Goal: Transaction & Acquisition: Subscribe to service/newsletter

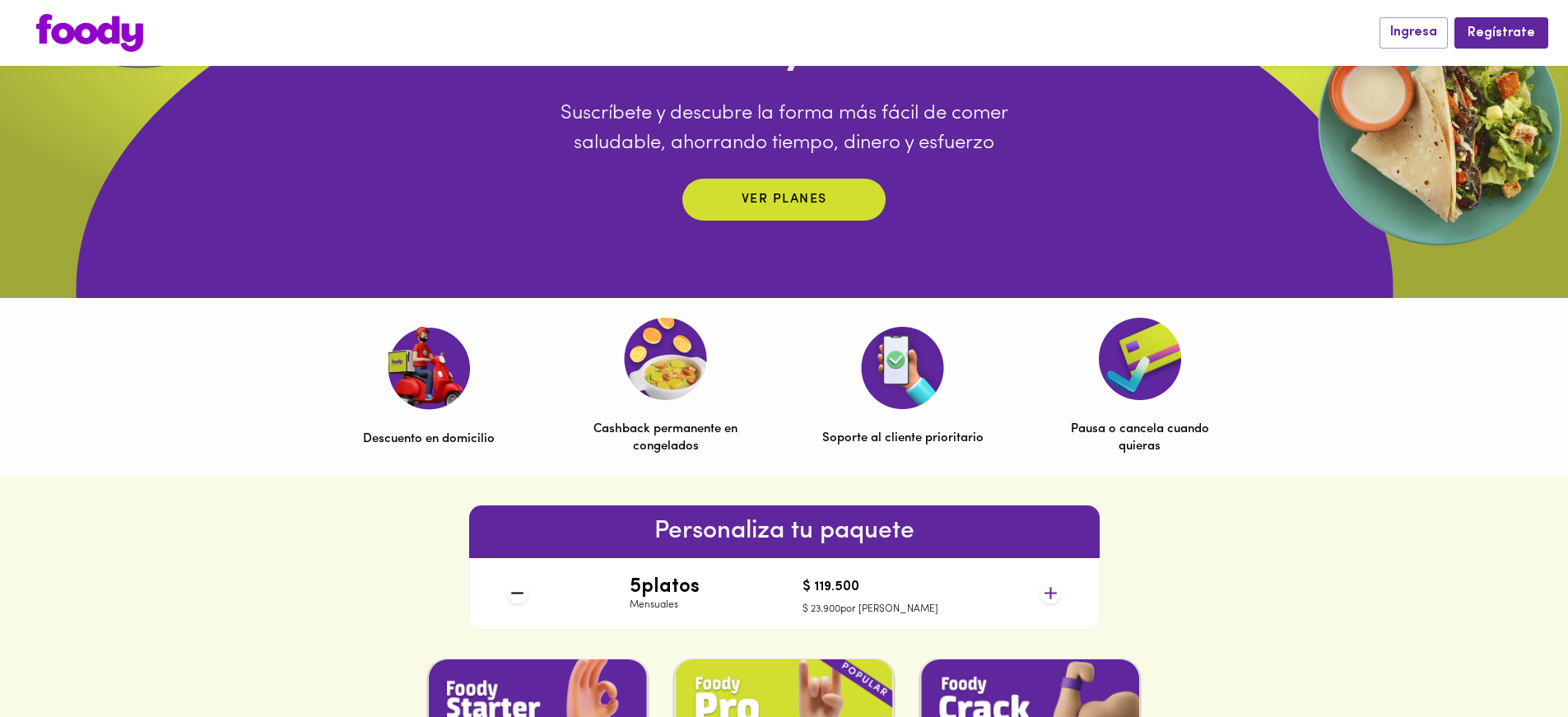
scroll to position [385, 0]
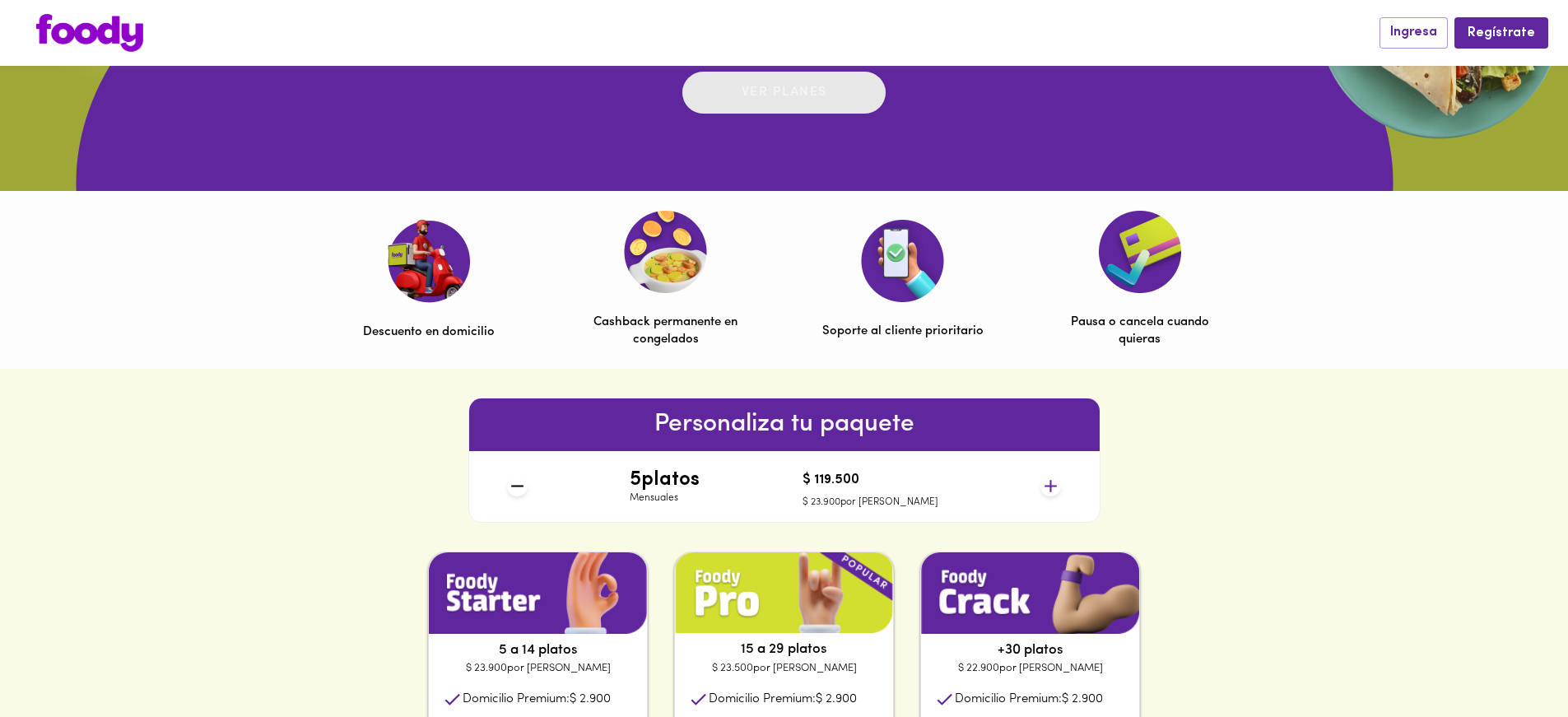
click at [841, 105] on span "Ver planes" at bounding box center [784, 93] width 171 height 26
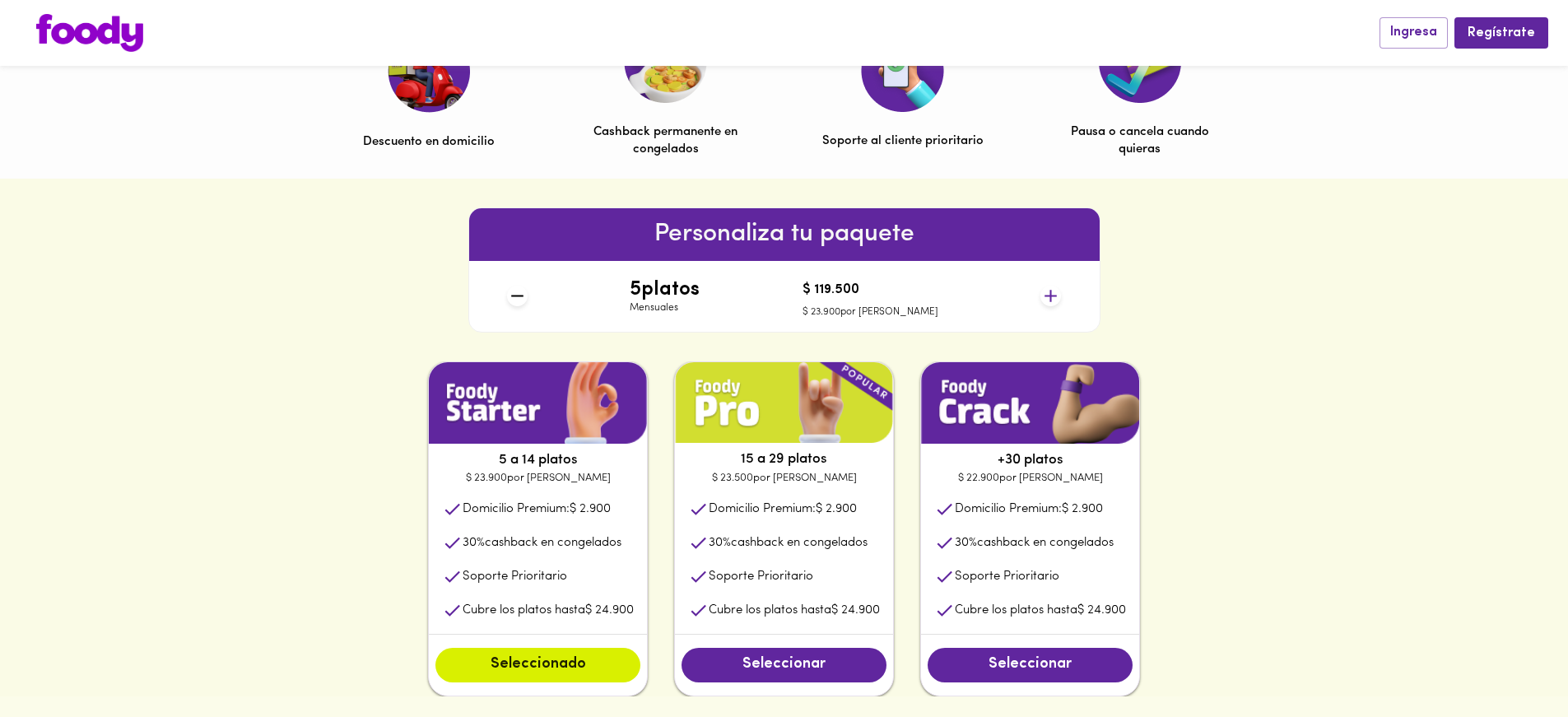
scroll to position [576, 0]
click at [1048, 288] on icon at bounding box center [1051, 295] width 20 height 20
click at [1049, 289] on icon at bounding box center [1051, 295] width 20 height 20
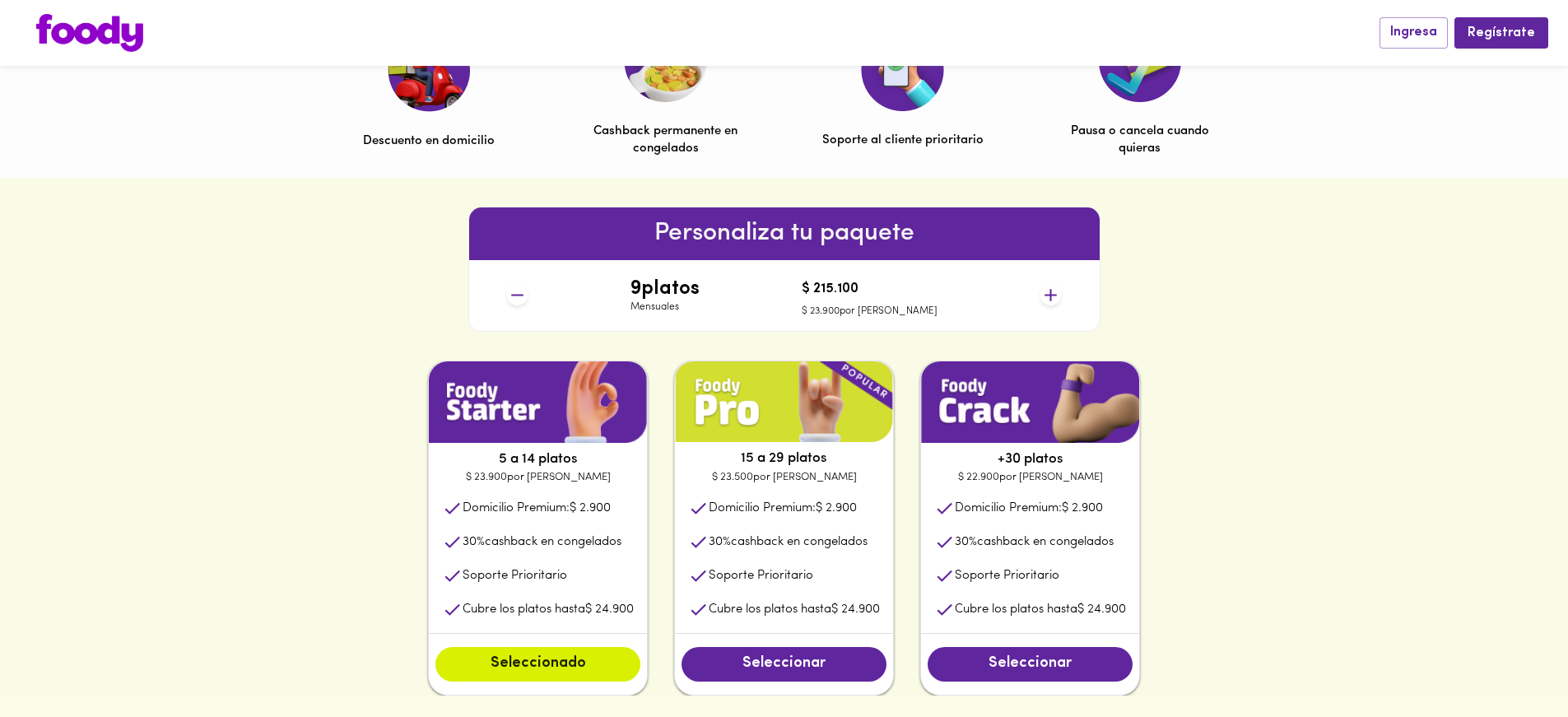
click at [1049, 289] on icon at bounding box center [1051, 295] width 20 height 20
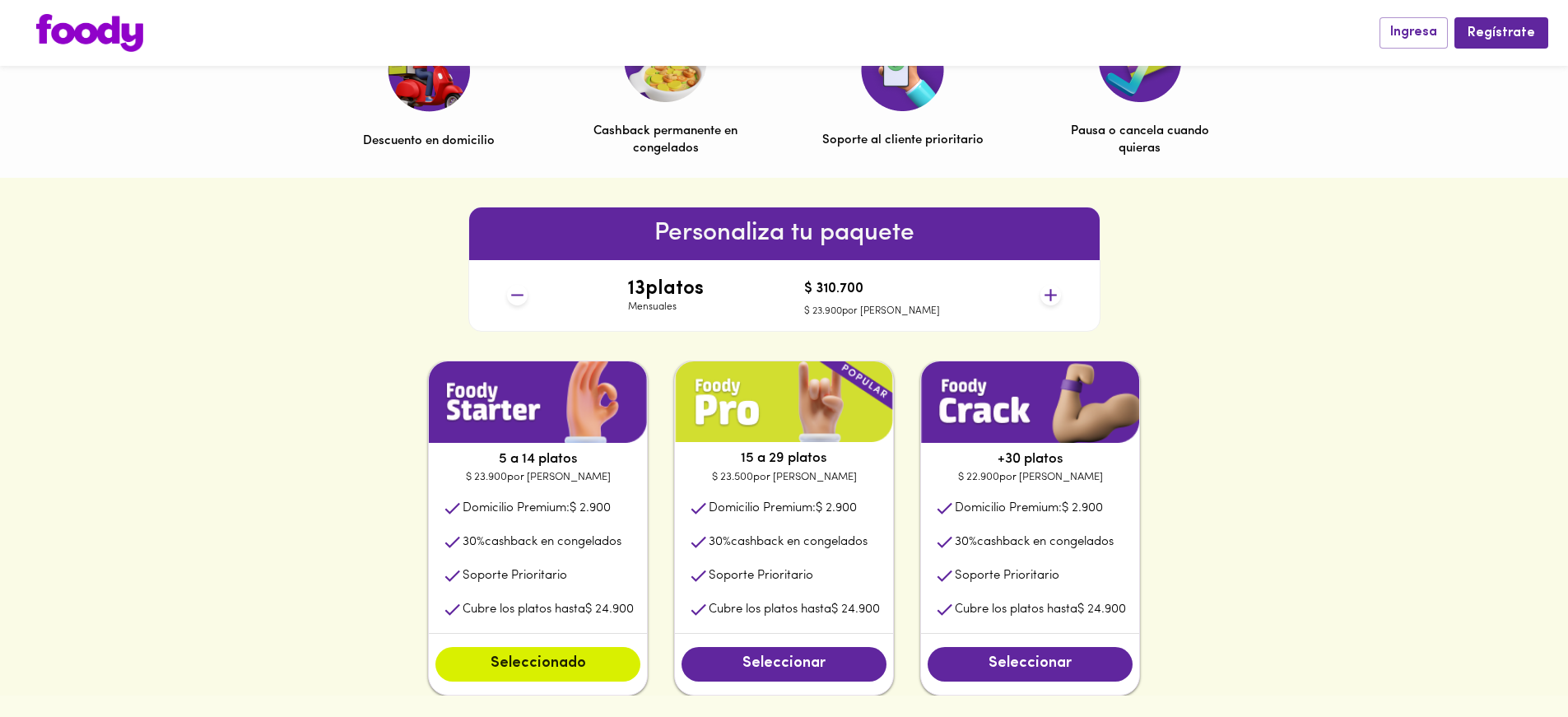
click at [1049, 289] on icon at bounding box center [1051, 295] width 20 height 20
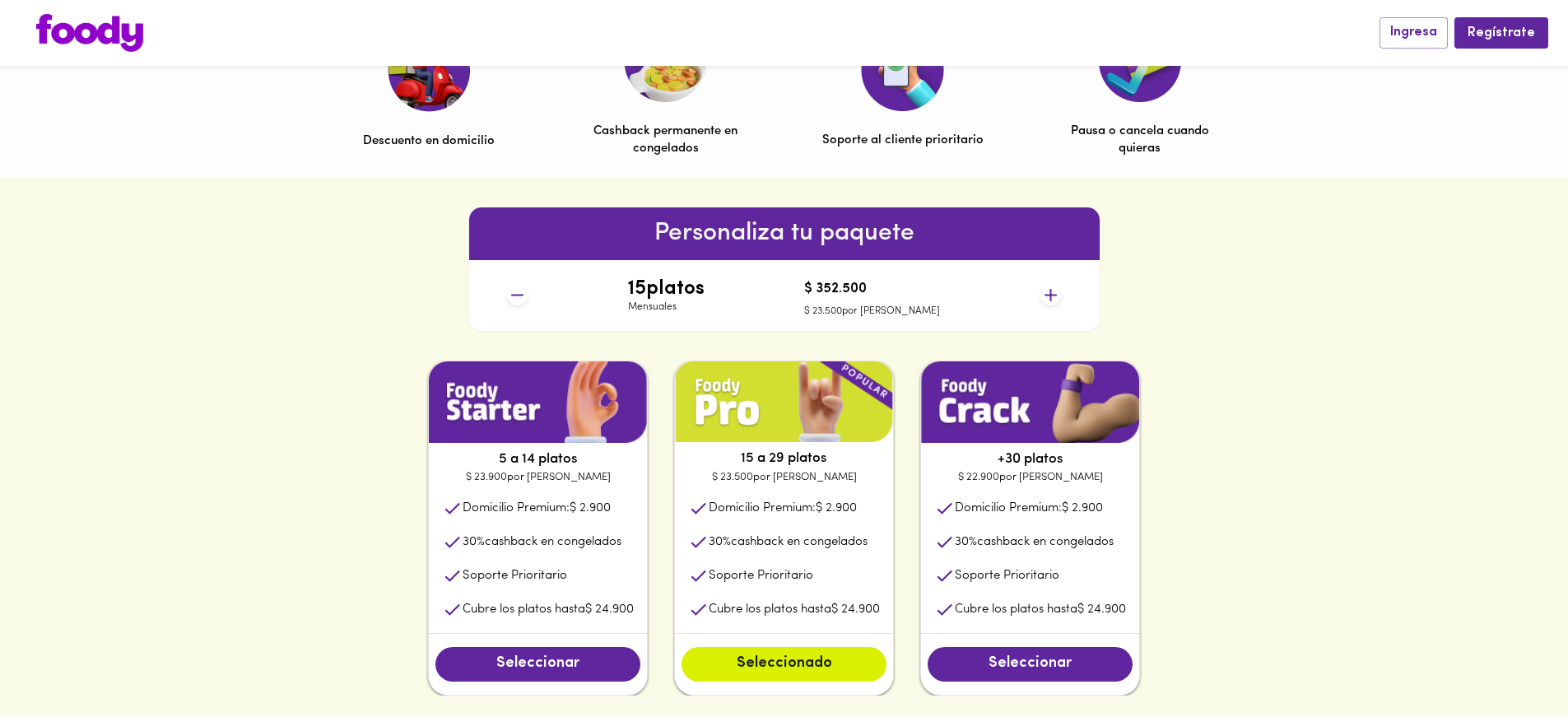
click at [1049, 289] on icon at bounding box center [1051, 295] width 20 height 20
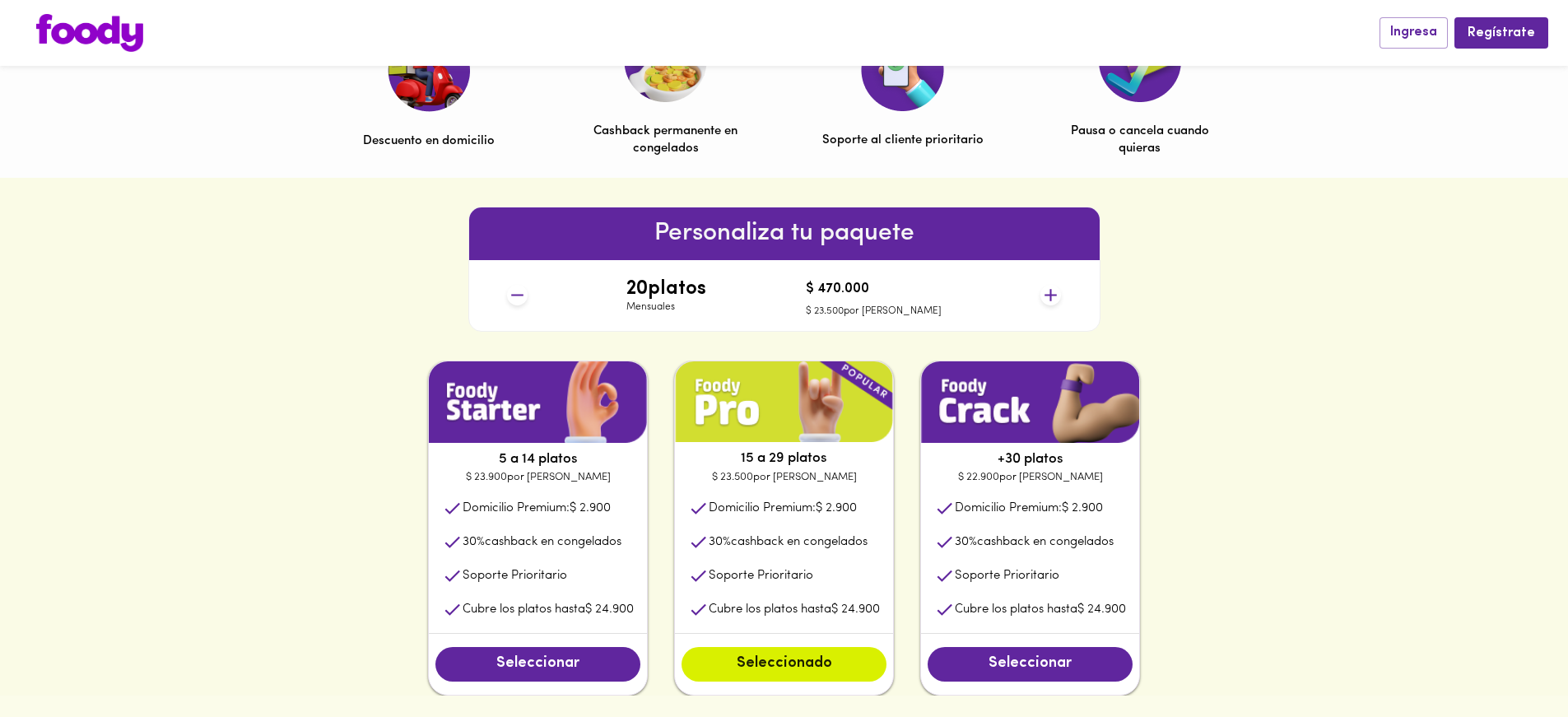
click at [1049, 289] on icon at bounding box center [1051, 295] width 20 height 20
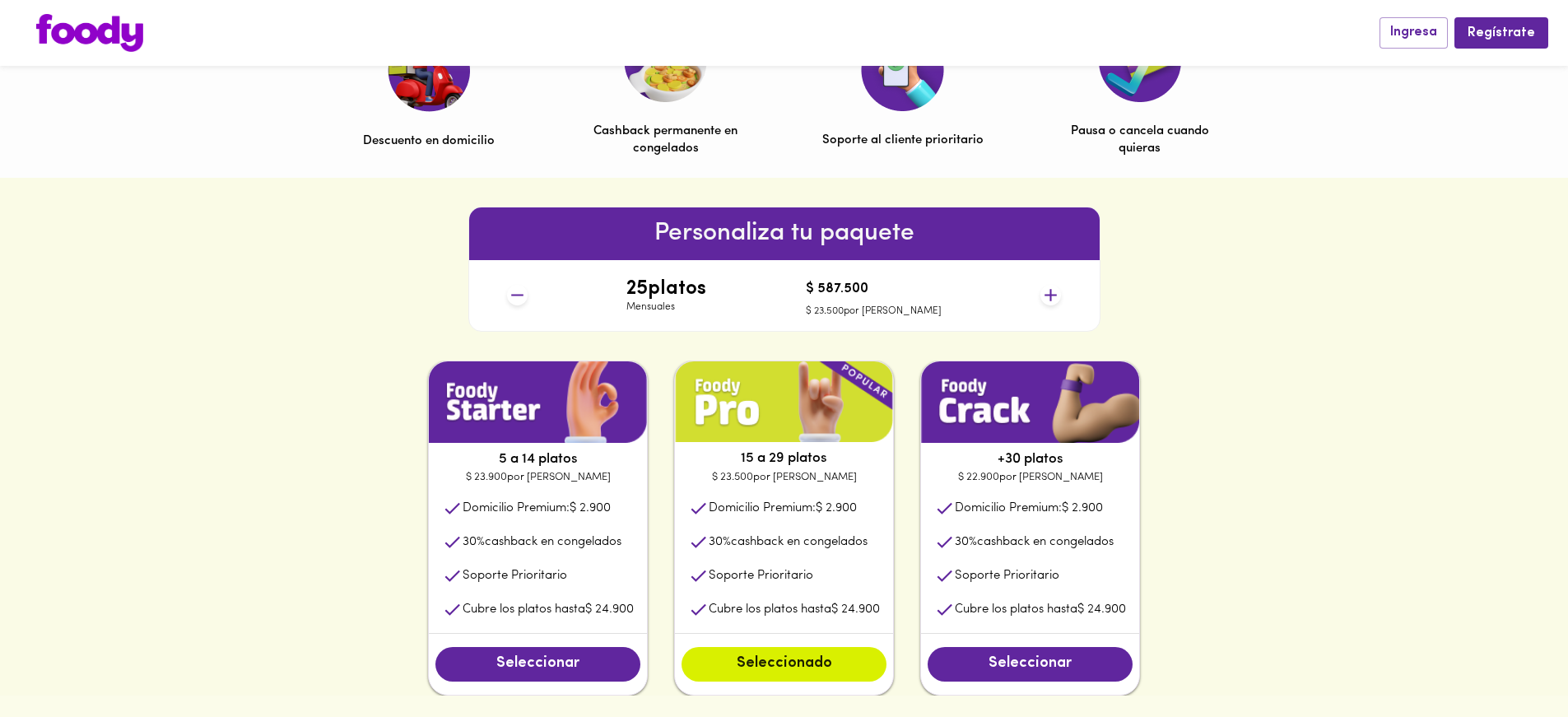
click at [1049, 289] on icon at bounding box center [1051, 295] width 20 height 20
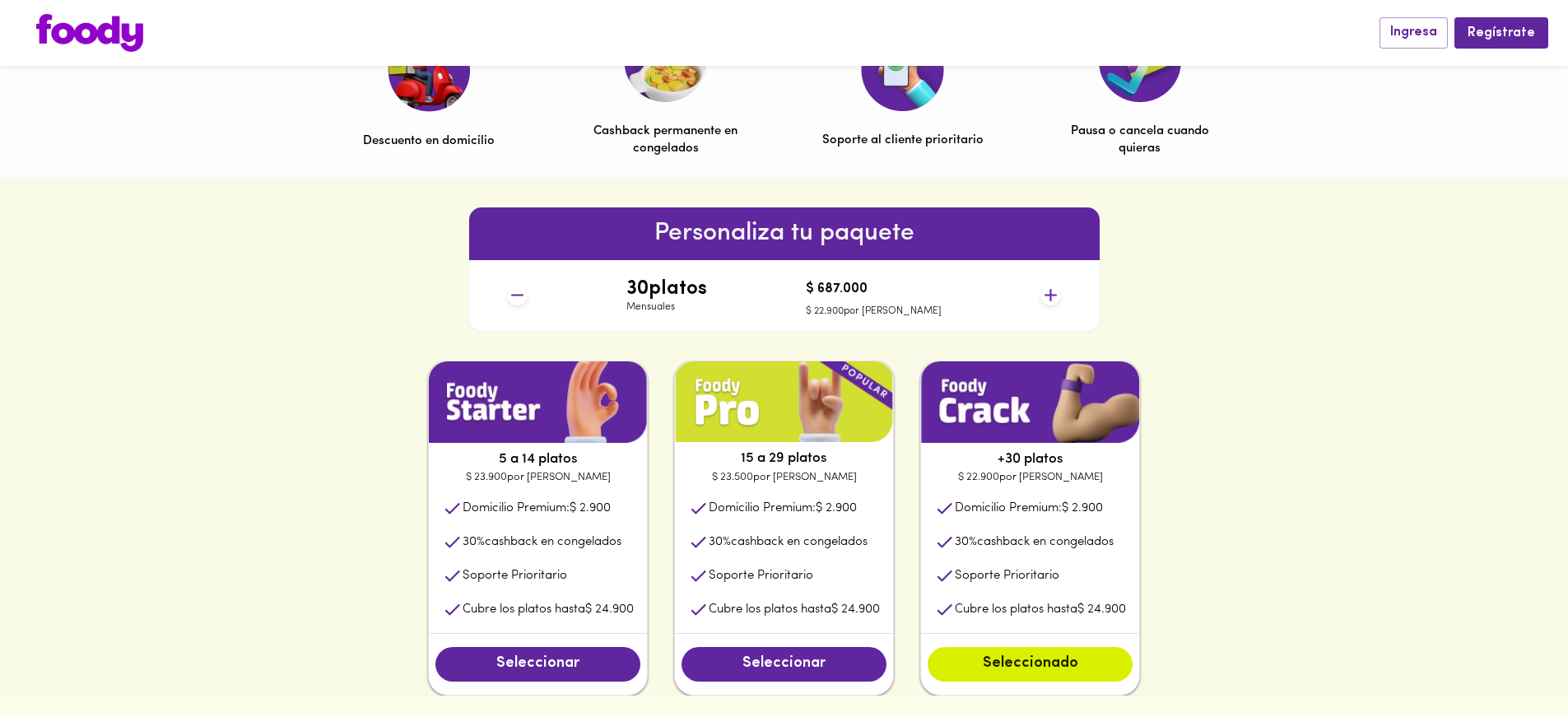
click at [1058, 298] on icon at bounding box center [1051, 295] width 20 height 20
click at [516, 292] on icon at bounding box center [517, 295] width 20 height 20
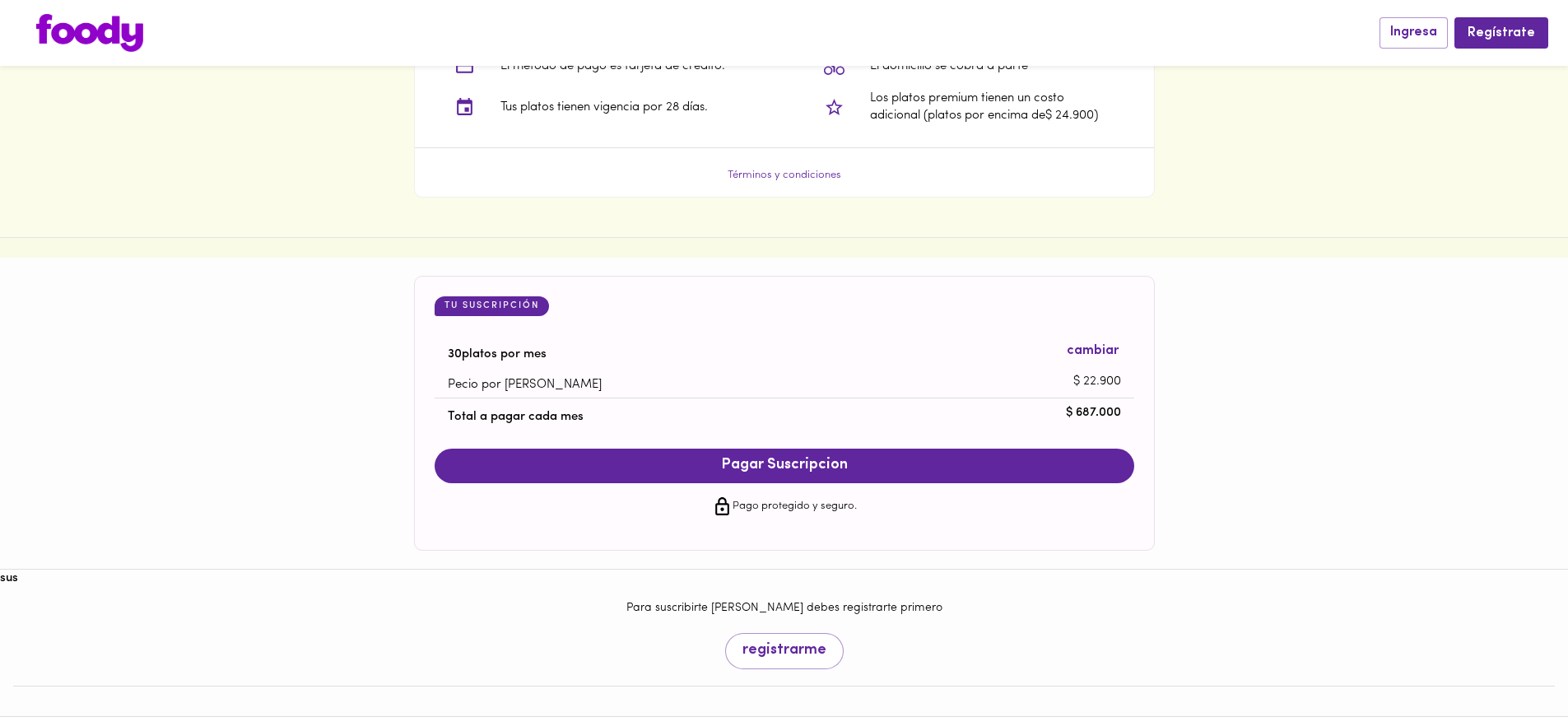
scroll to position [1429, 0]
click at [1112, 346] on span "cambiar" at bounding box center [1092, 351] width 52 height 19
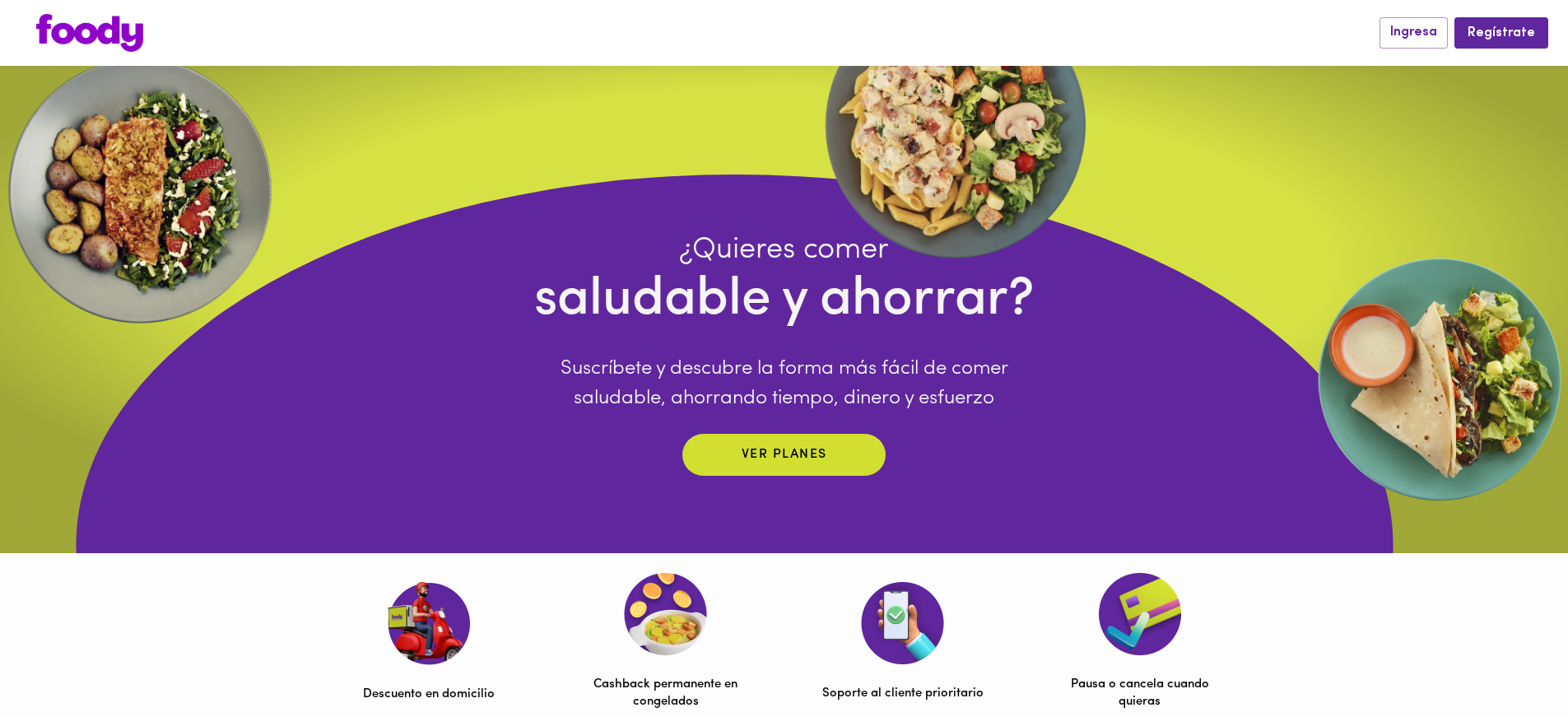
scroll to position [0, 0]
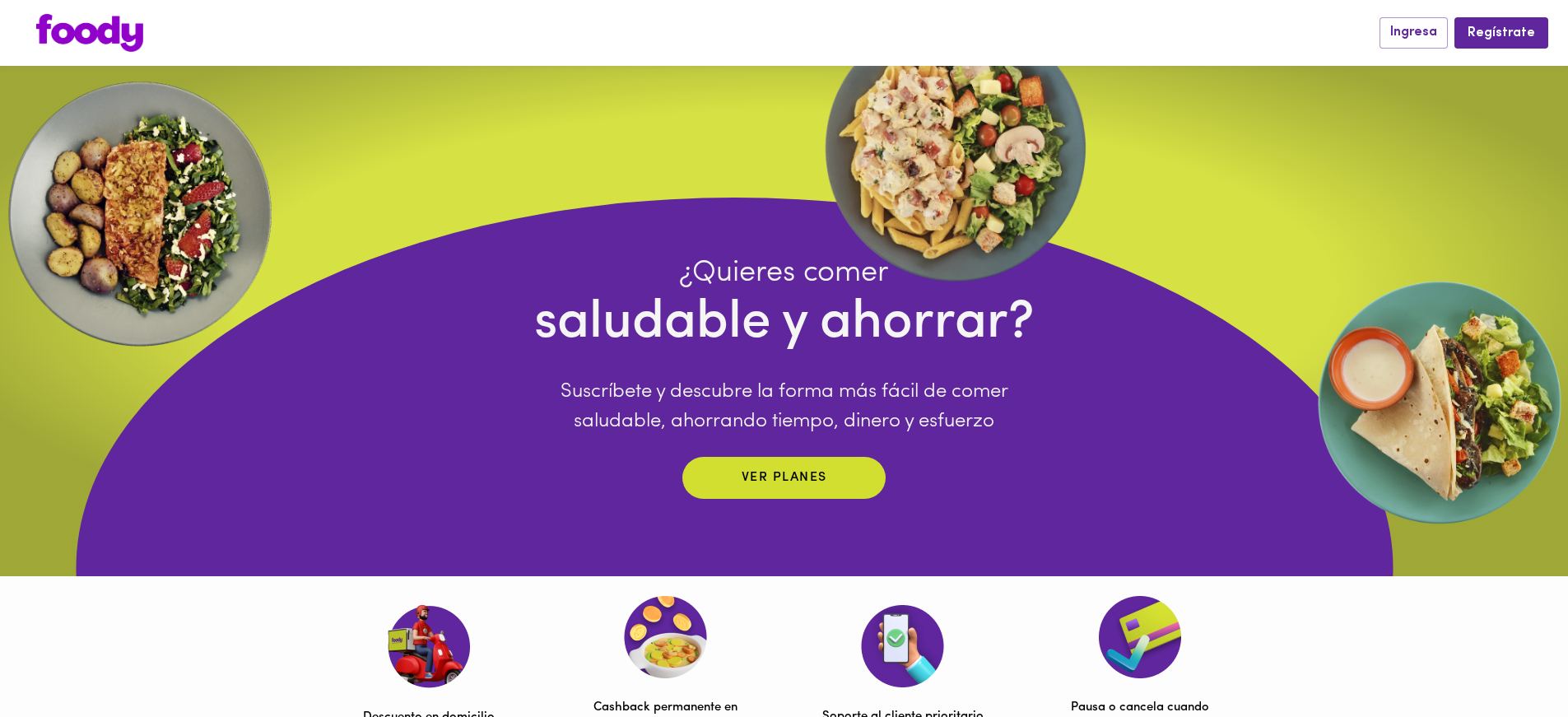
click at [118, 21] on img at bounding box center [89, 32] width 107 height 38
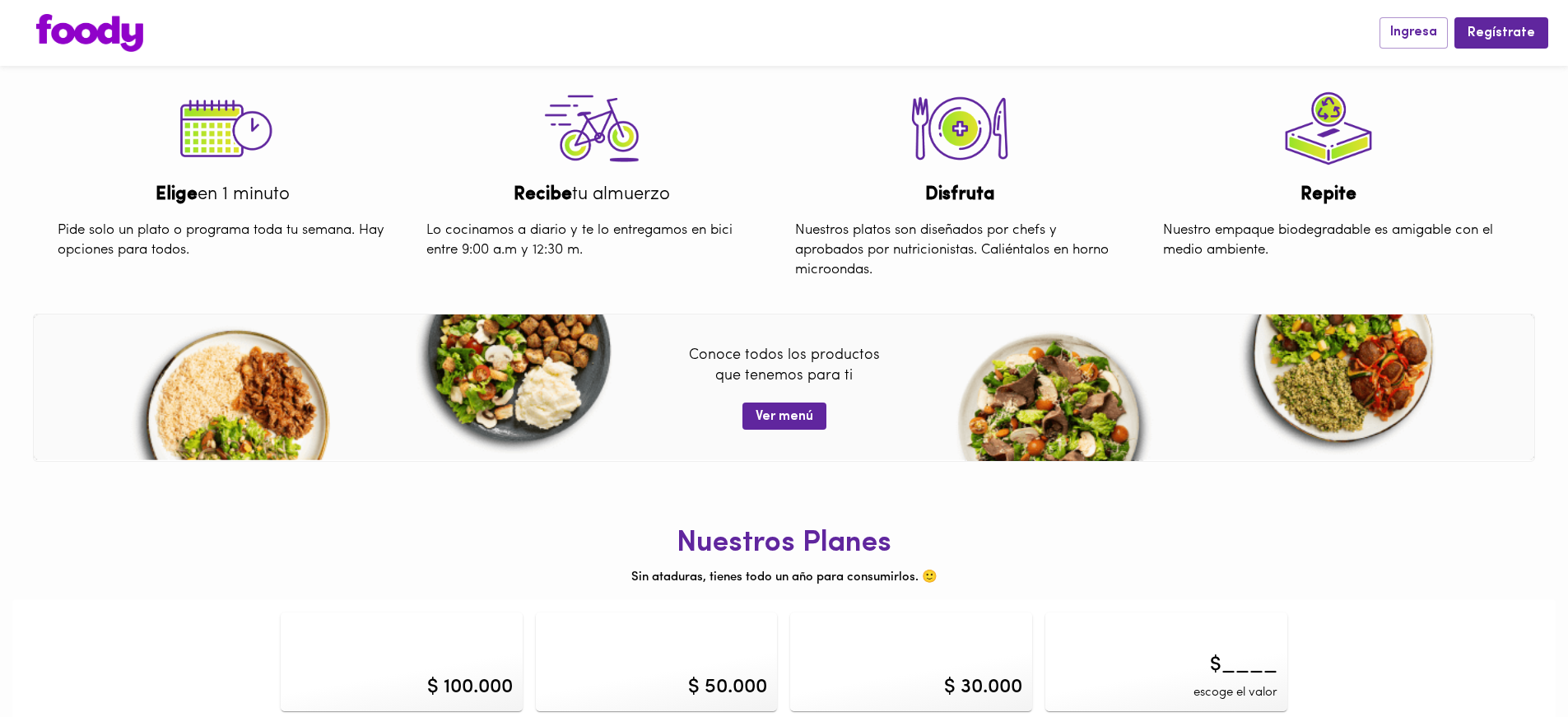
scroll to position [685, 0]
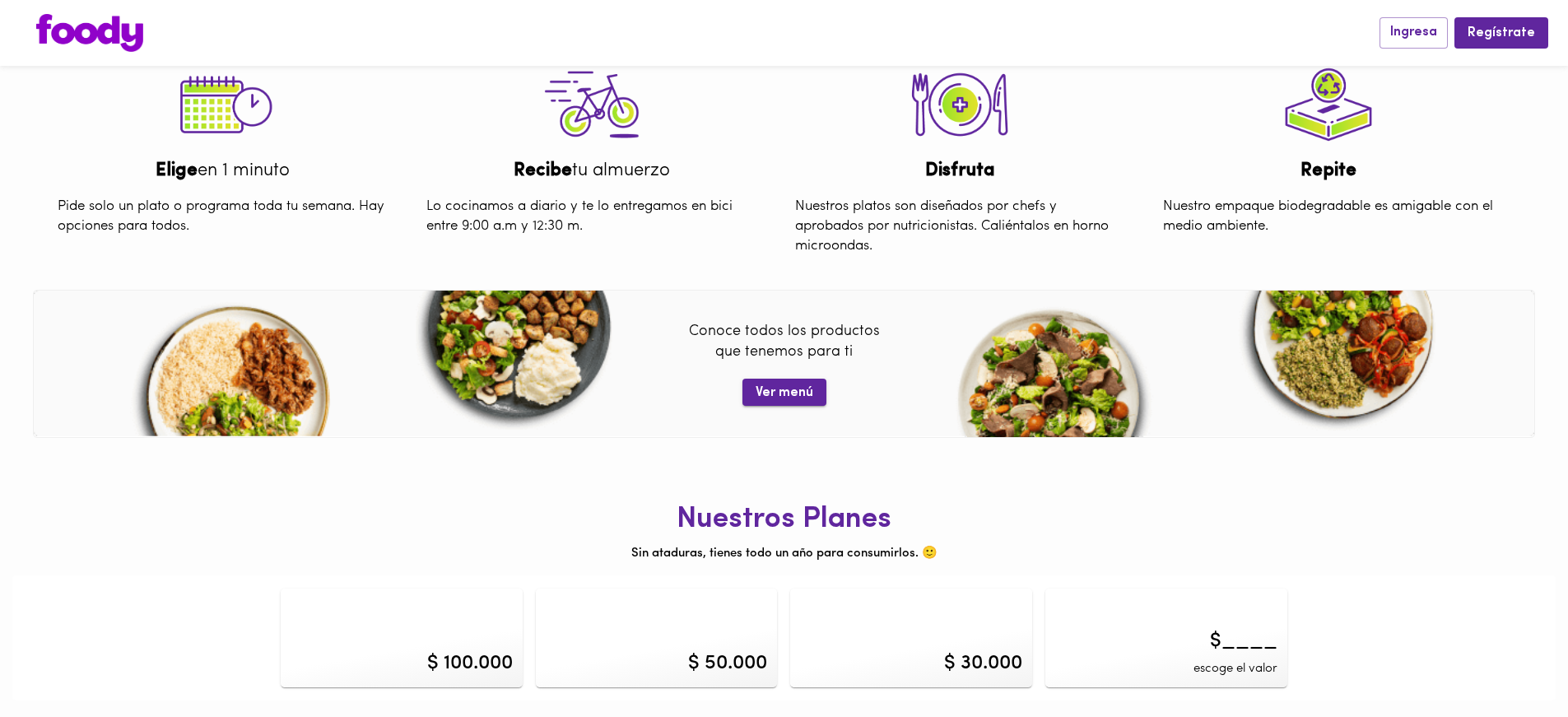
click at [812, 386] on span "Ver menú" at bounding box center [784, 392] width 58 height 16
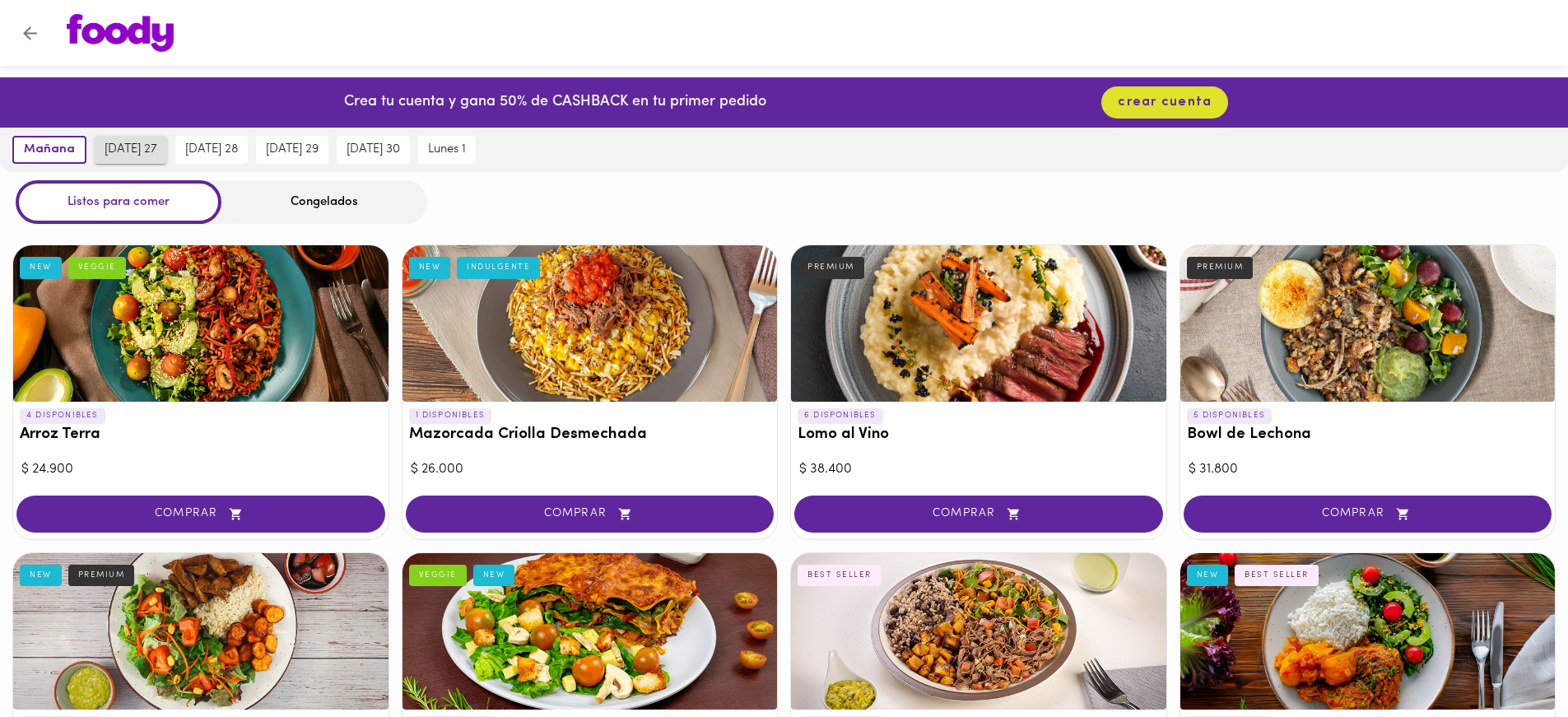
click at [135, 149] on span "[DATE] 27" at bounding box center [130, 149] width 52 height 15
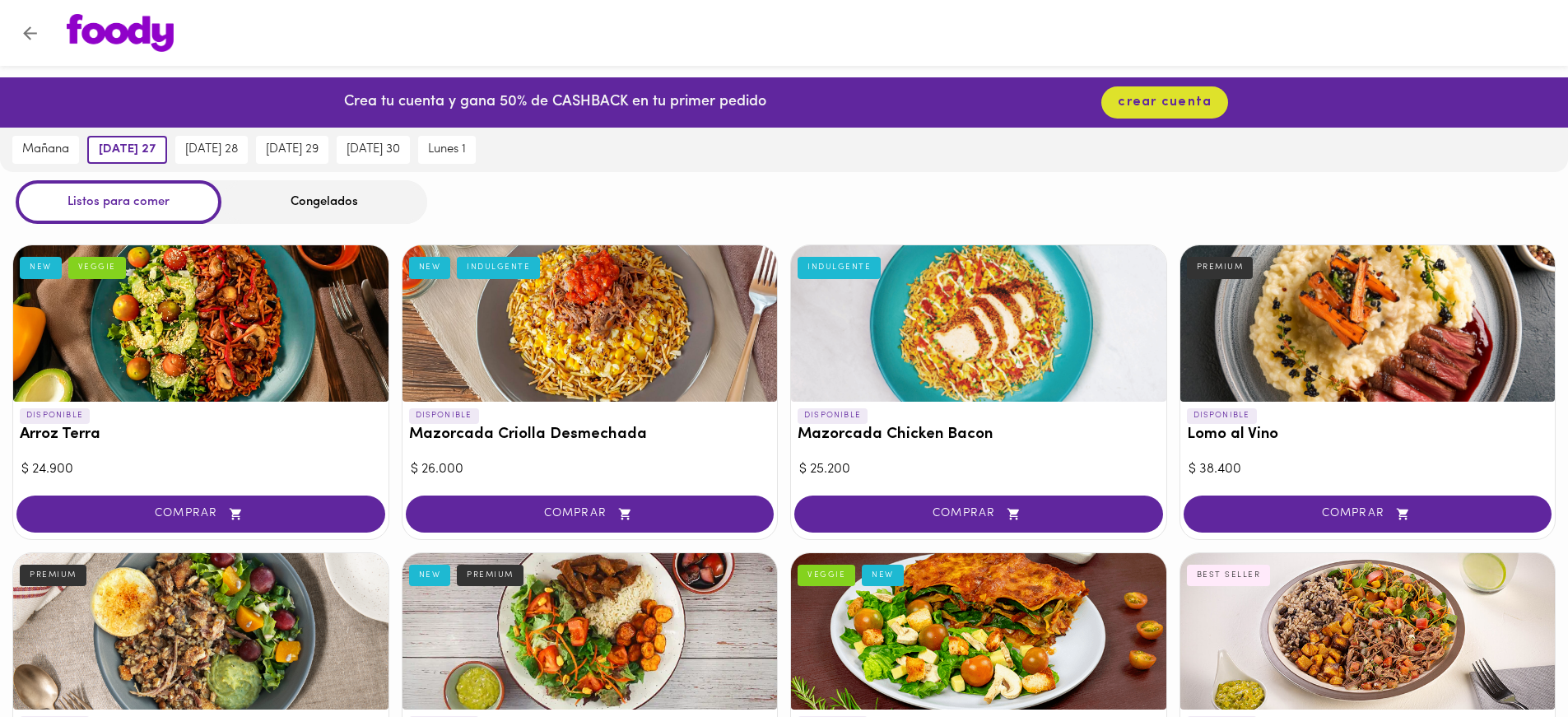
click at [82, 143] on div "mañana" at bounding box center [46, 149] width 75 height 44
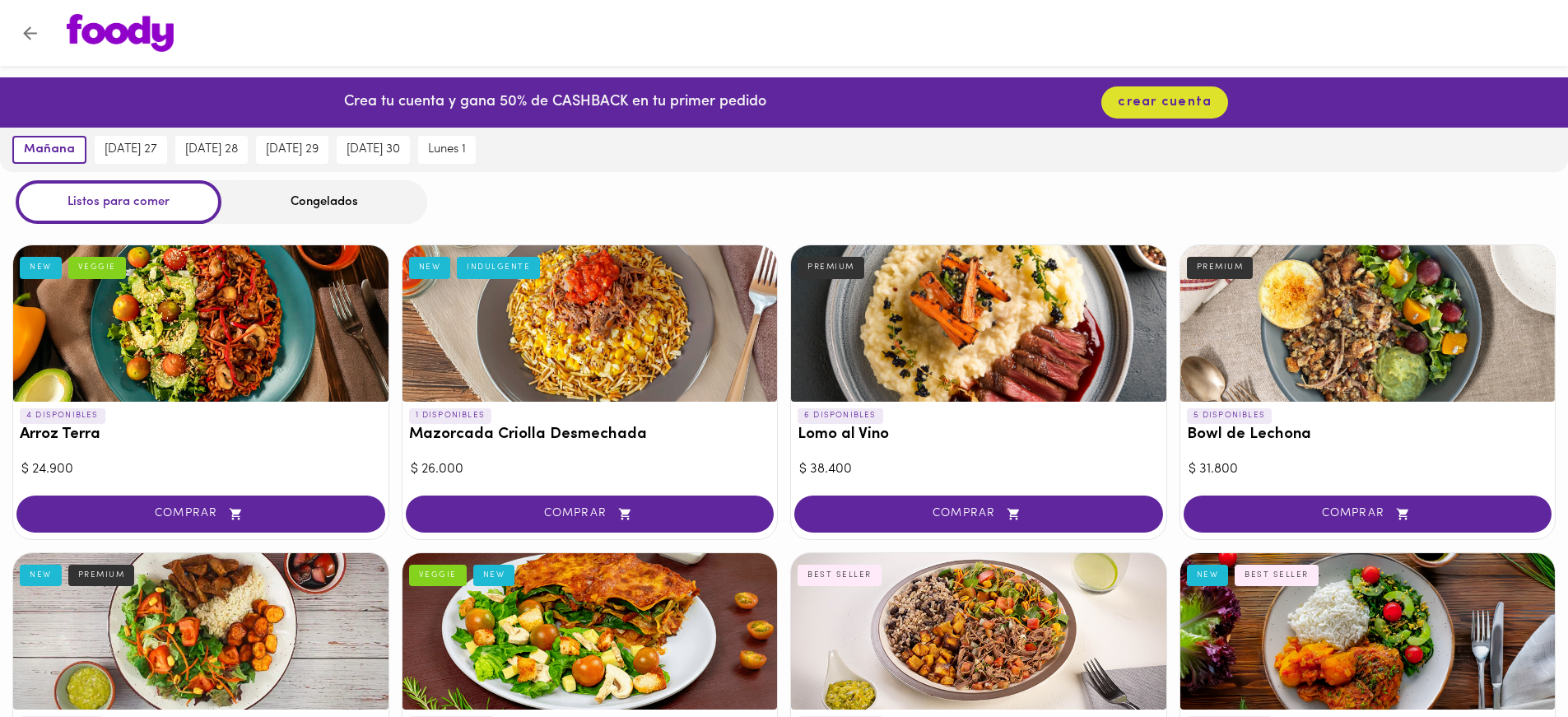
click at [261, 196] on div "Congelados" at bounding box center [324, 203] width 205 height 44
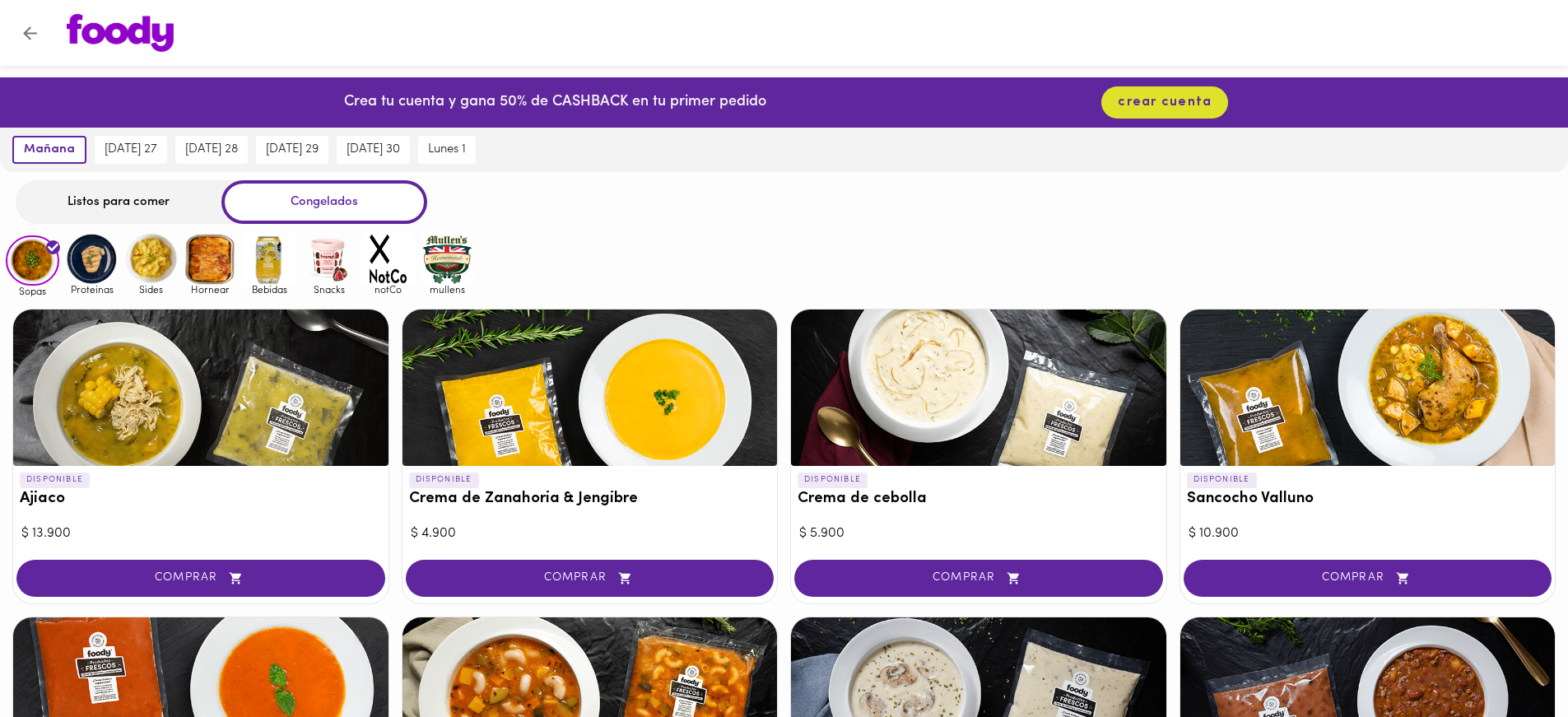
click at [108, 248] on img at bounding box center [92, 259] width 53 height 53
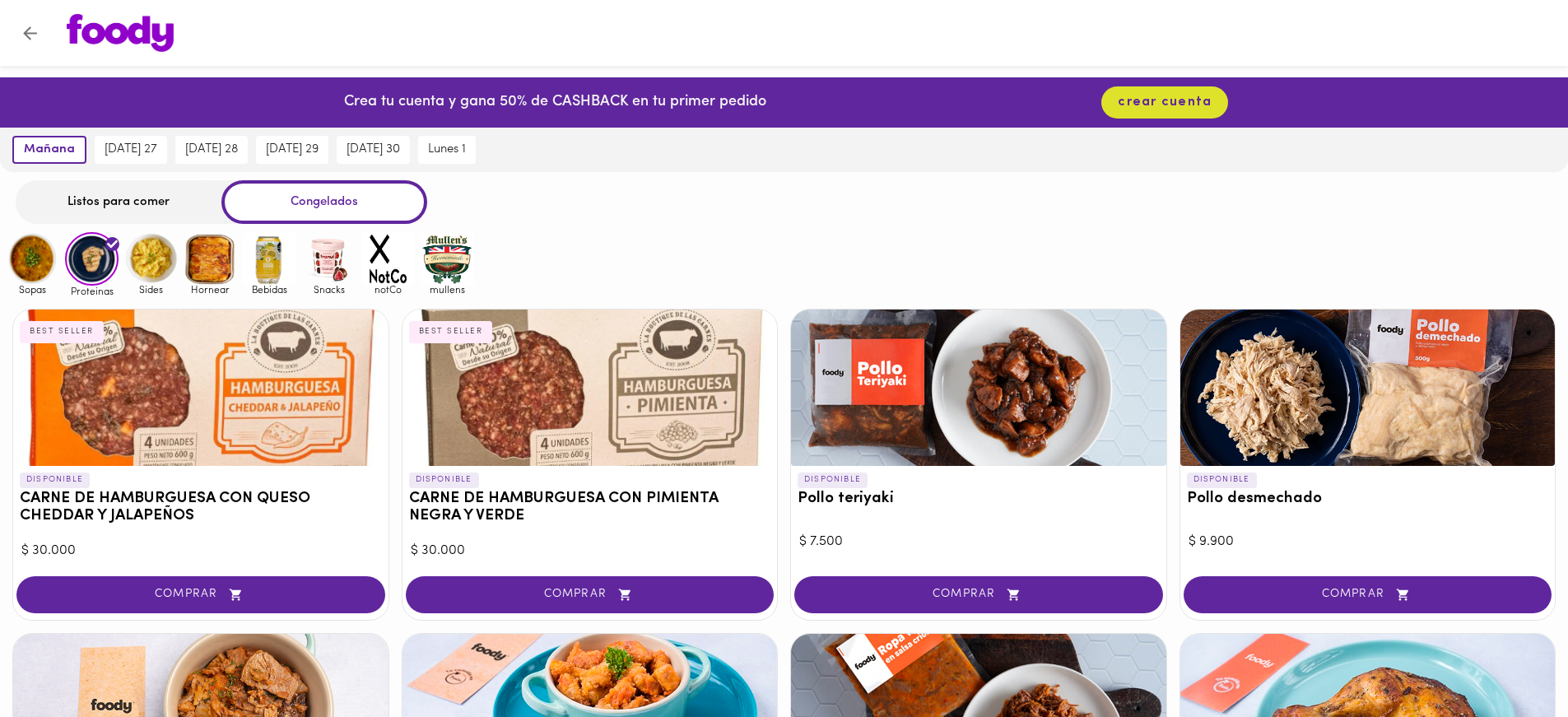
click at [162, 274] on img at bounding box center [151, 259] width 53 height 53
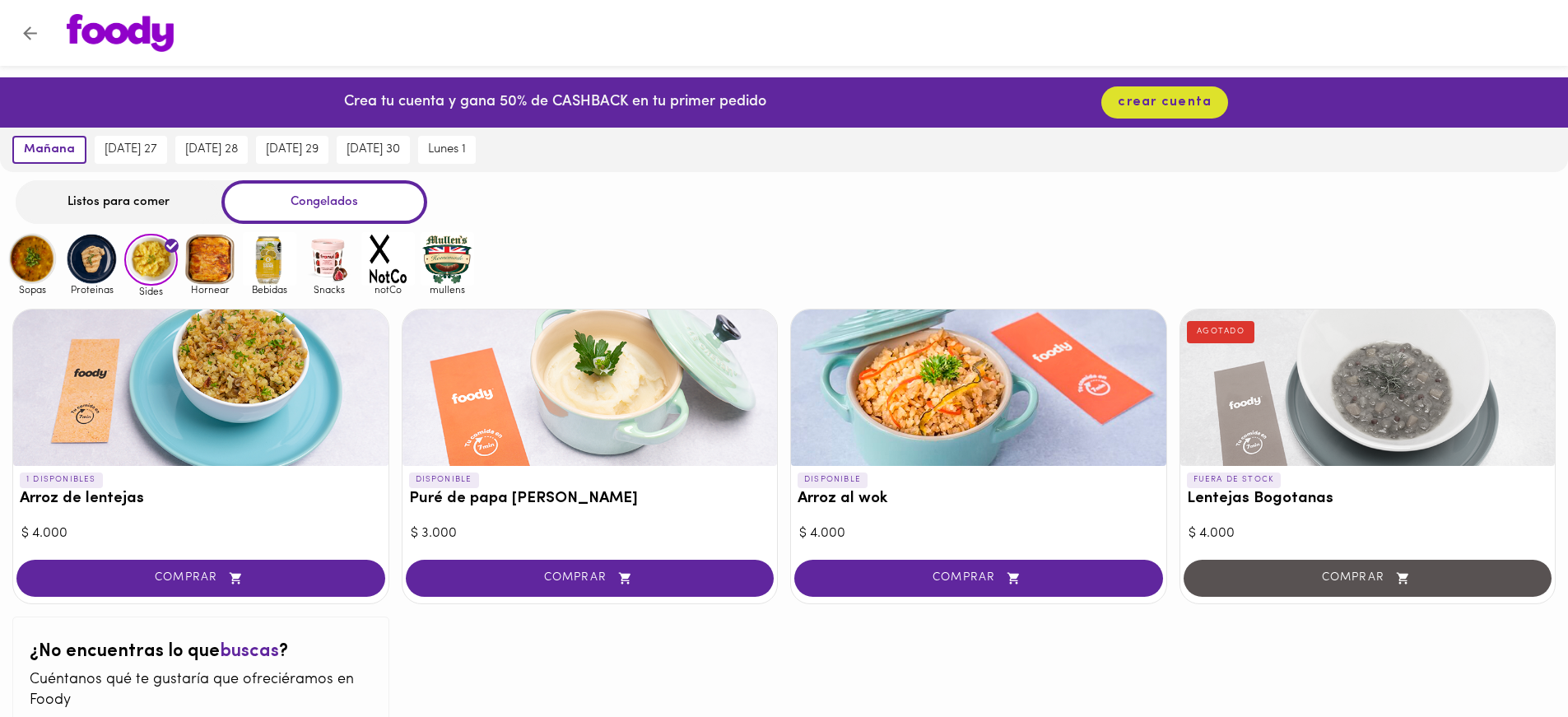
click at [224, 273] on img at bounding box center [210, 259] width 53 height 53
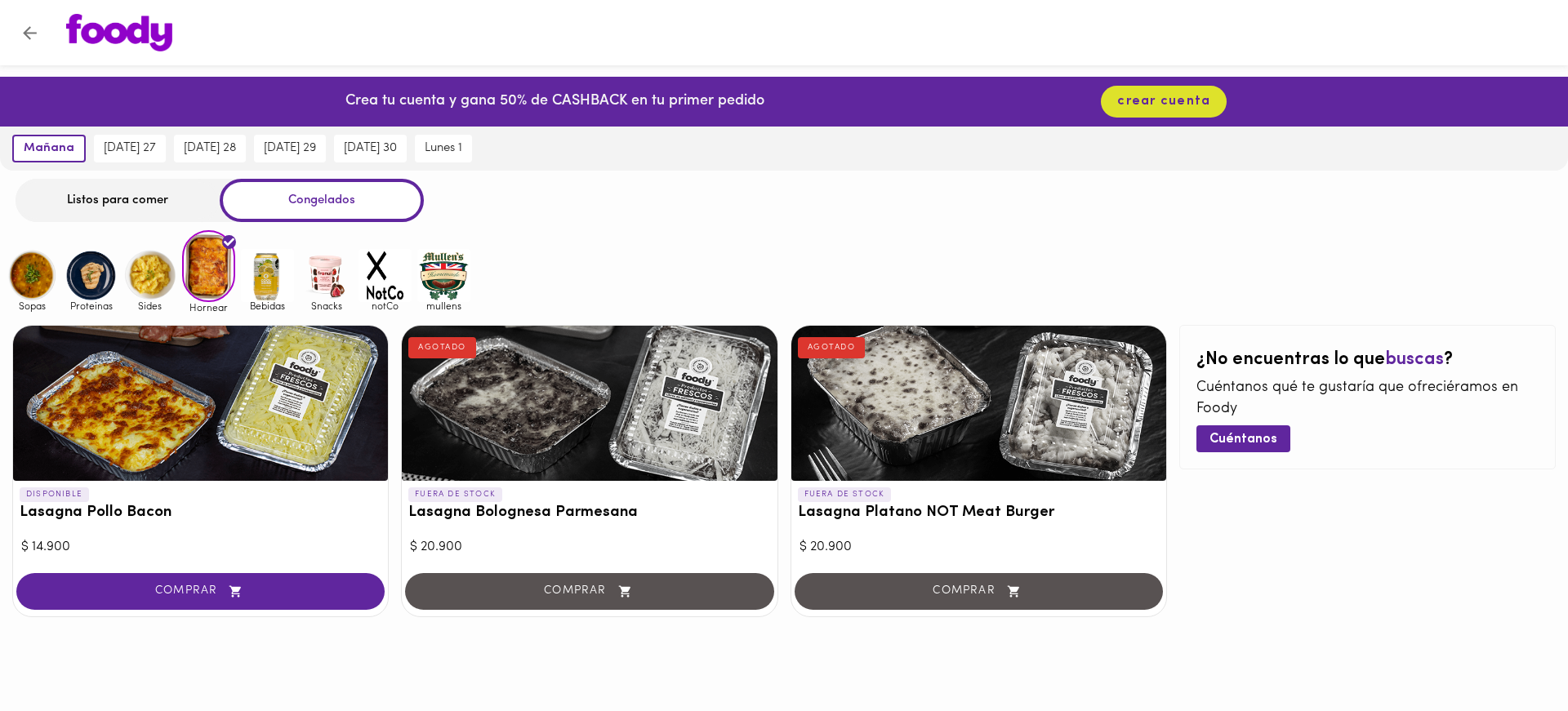
click at [289, 276] on img at bounding box center [267, 275] width 53 height 53
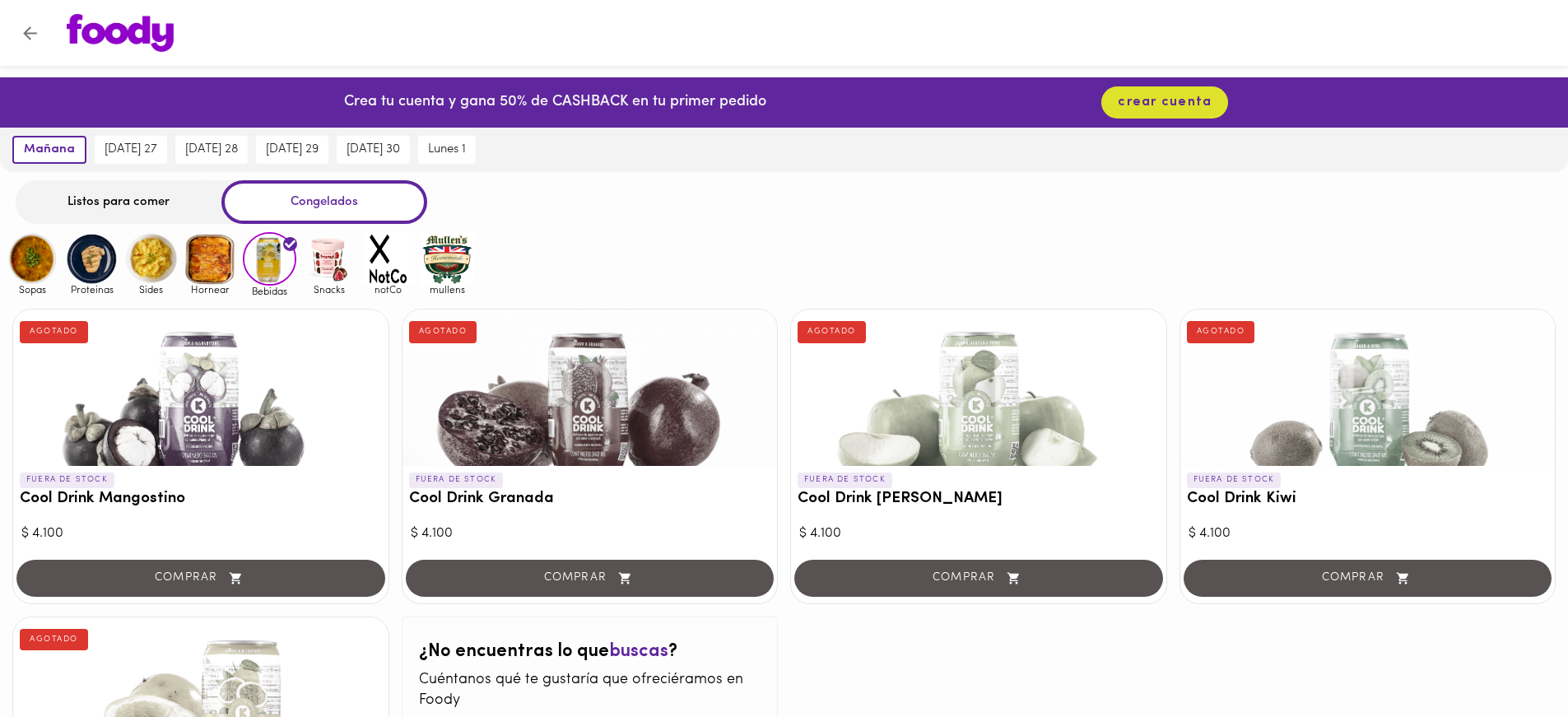
click at [315, 274] on img at bounding box center [328, 259] width 53 height 53
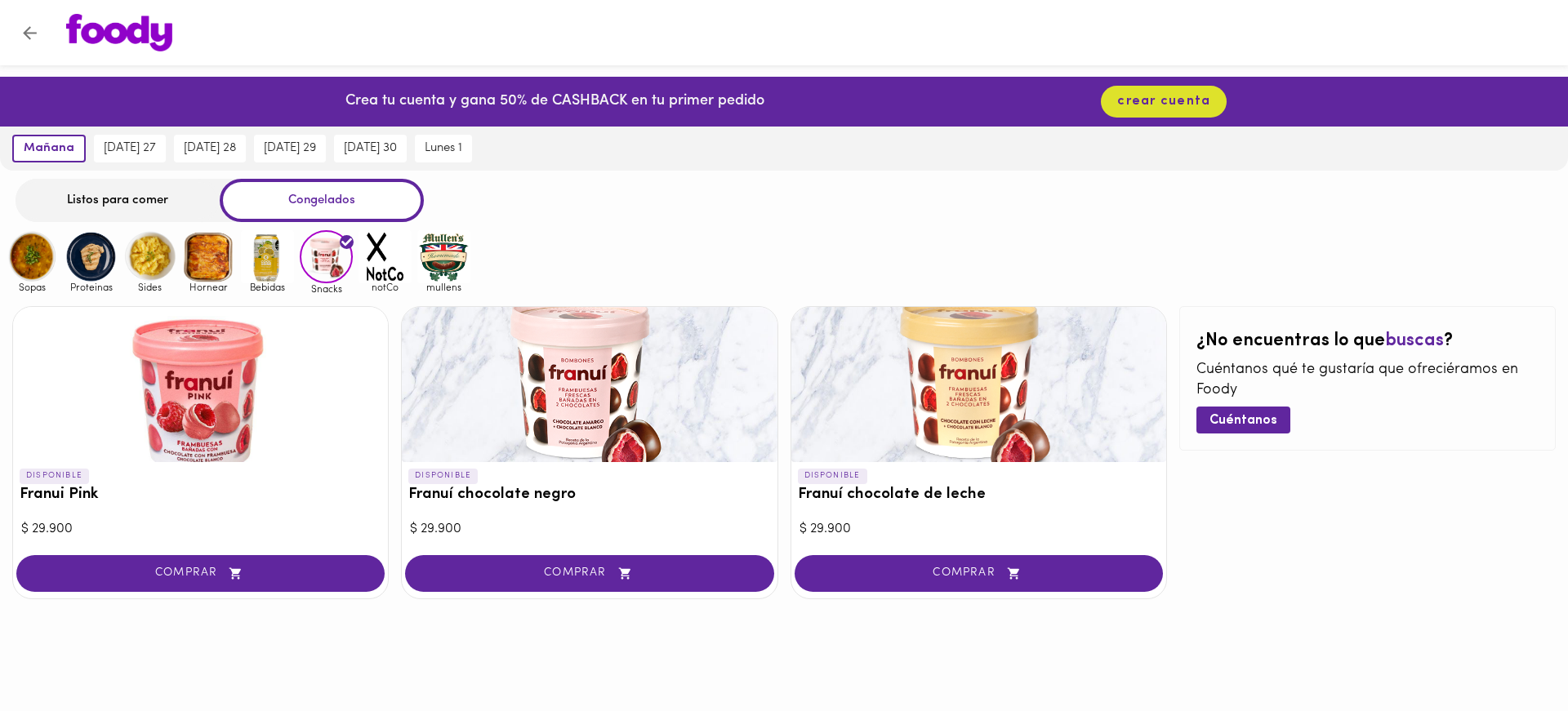
click at [364, 275] on img at bounding box center [385, 256] width 53 height 53
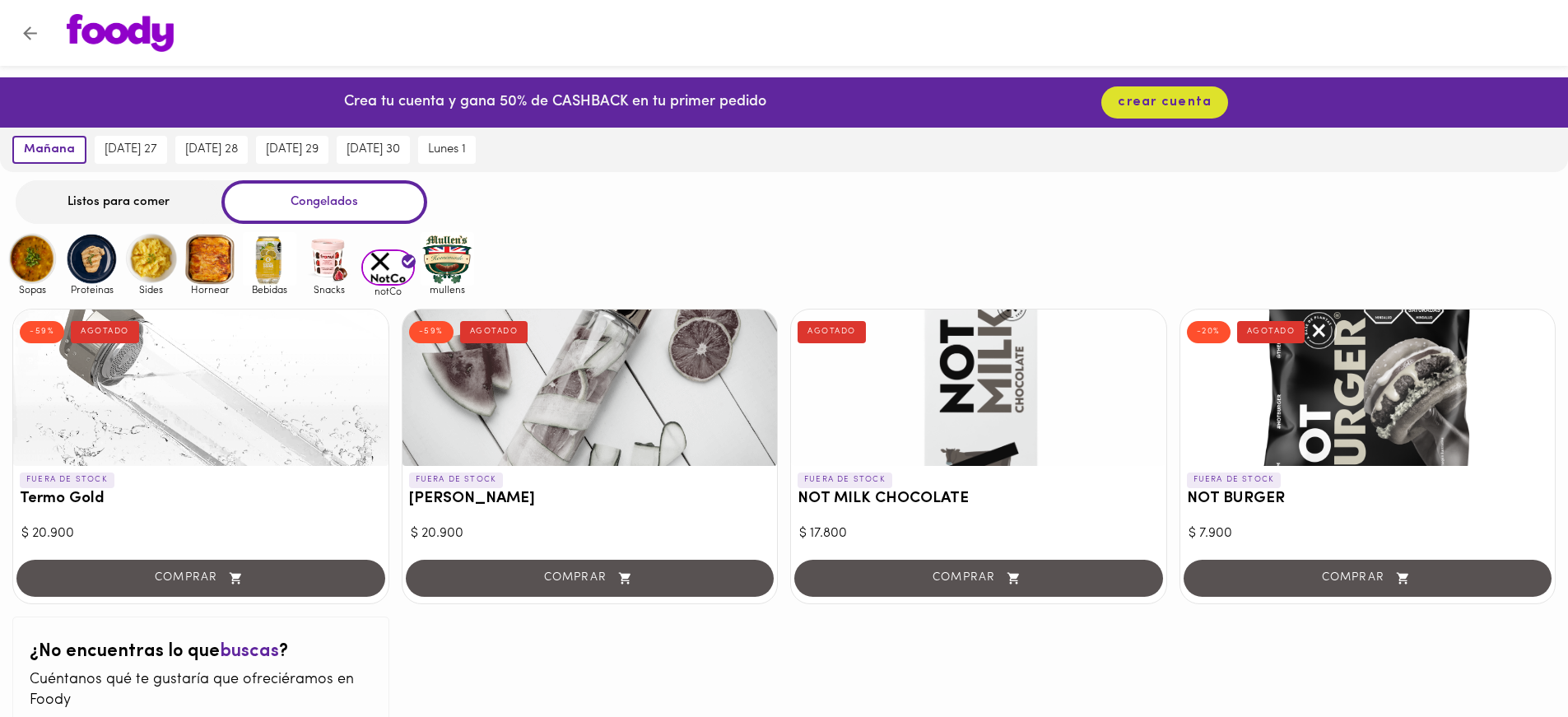
click at [430, 277] on img at bounding box center [447, 259] width 53 height 53
